Goal: Information Seeking & Learning: Understand process/instructions

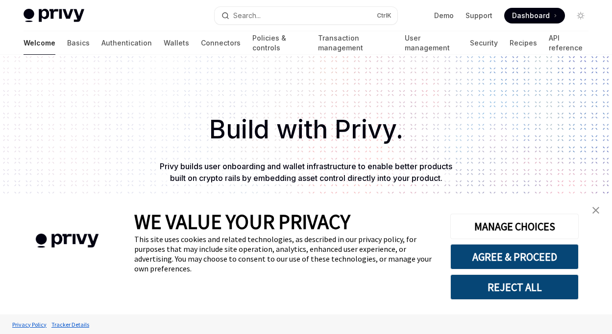
type textarea "*"
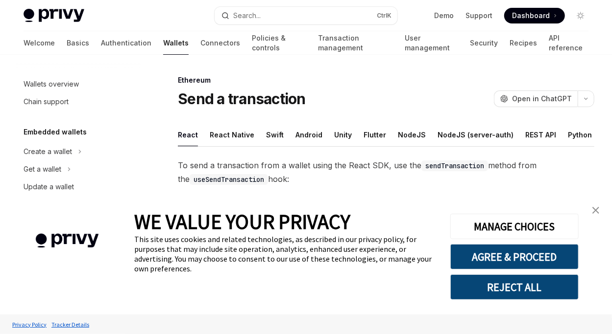
scroll to position [154, 0]
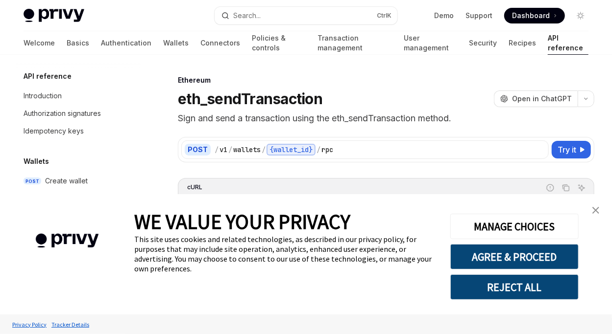
scroll to position [163, 0]
